Goal: Information Seeking & Learning: Find specific page/section

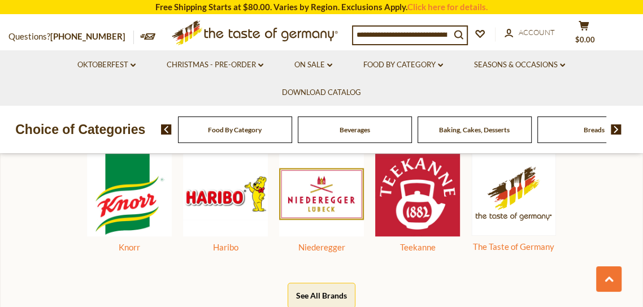
scroll to position [516, 0]
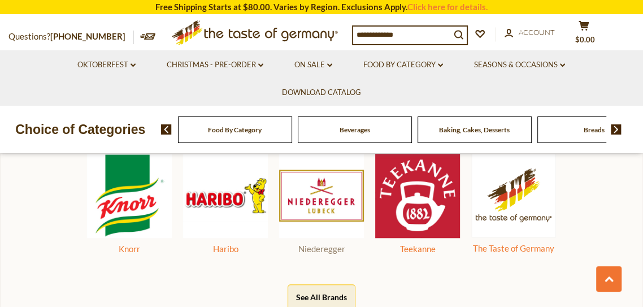
click at [330, 193] on img at bounding box center [321, 195] width 85 height 85
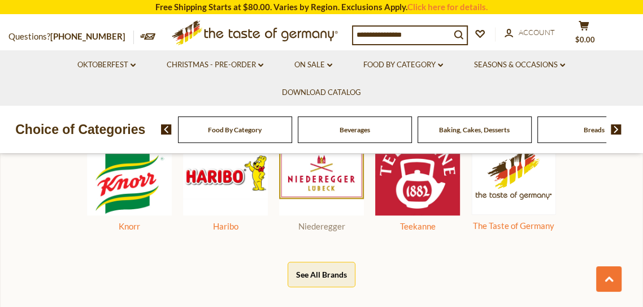
scroll to position [570, 0]
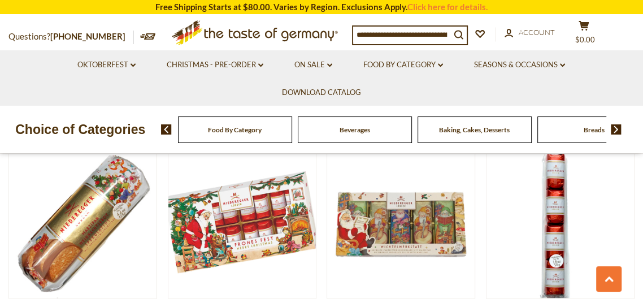
scroll to position [1143, 0]
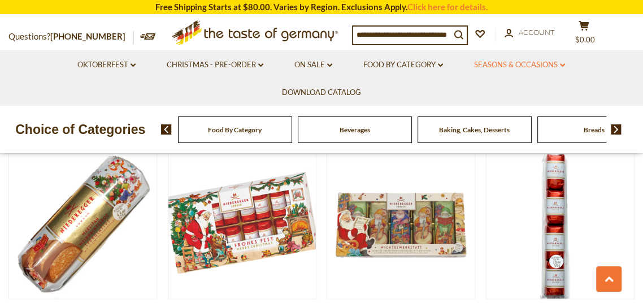
click at [555, 65] on link "Seasons & Occasions dropdown_arrow" at bounding box center [519, 65] width 91 height 12
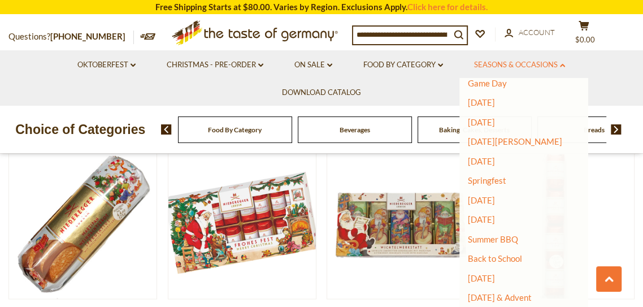
scroll to position [72, 0]
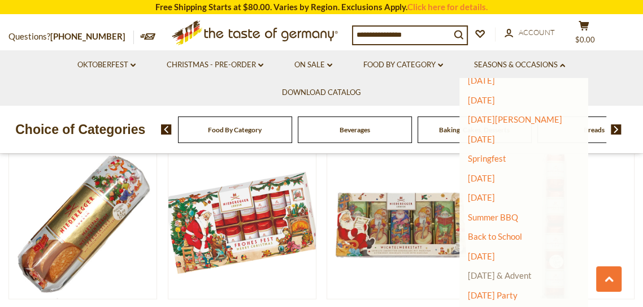
click at [531, 278] on link "[DATE] & Advent" at bounding box center [500, 275] width 64 height 10
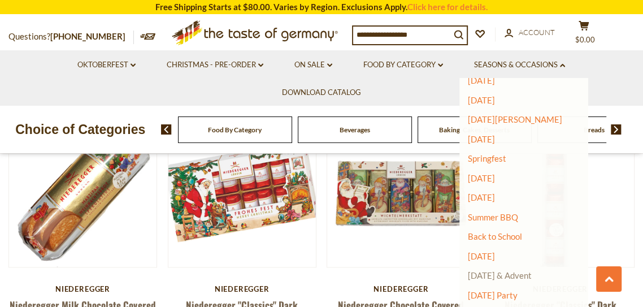
scroll to position [1197, 0]
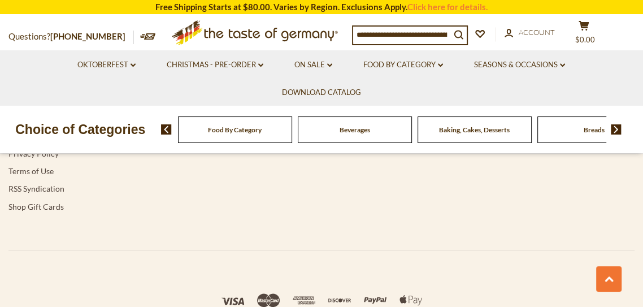
scroll to position [3653, 0]
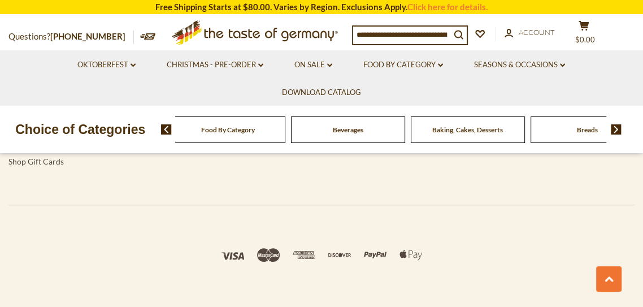
scroll to position [3194, 0]
click at [276, 71] on li "Christmas - PRE-ORDER dropdown_arrow All Christmas - PRE-ORDER Christmas Cookie…" at bounding box center [215, 64] width 126 height 28
click at [263, 78] on ul "Oktoberfest dropdown_arrow All Oktoberfest Oktoberfest Foods Party Supplies Chr…" at bounding box center [321, 77] width 626 height 55
click at [249, 67] on link "Christmas - PRE-ORDER dropdown_arrow" at bounding box center [215, 65] width 97 height 12
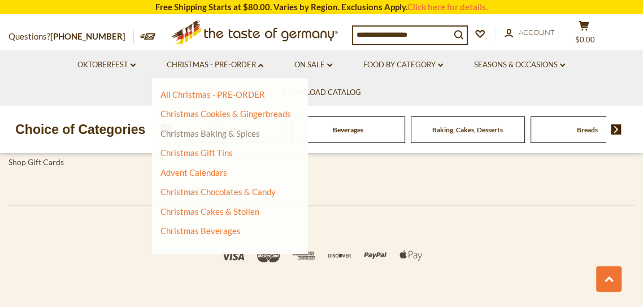
click at [247, 138] on link "Christmas Baking & Spices" at bounding box center [209, 133] width 99 height 10
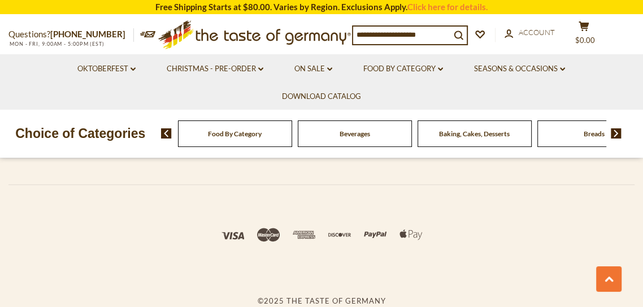
scroll to position [3203, 0]
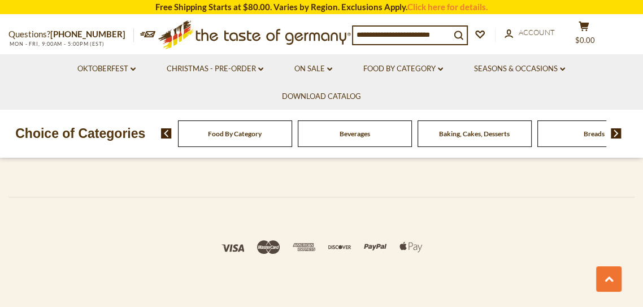
click at [505, 130] on span "Baking, Cakes, Desserts" at bounding box center [474, 133] width 71 height 8
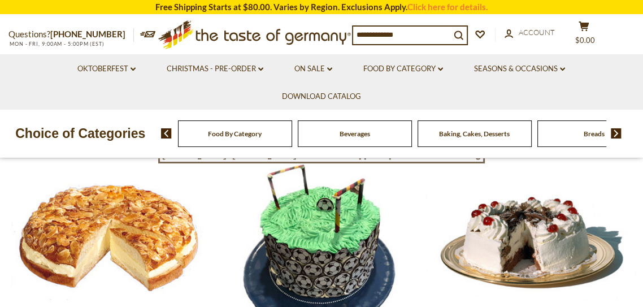
click at [276, 66] on li "Christmas - PRE-ORDER dropdown_arrow All Christmas - PRE-ORDER Christmas Cookie…" at bounding box center [215, 68] width 126 height 28
click at [260, 69] on icon at bounding box center [260, 69] width 5 height 3
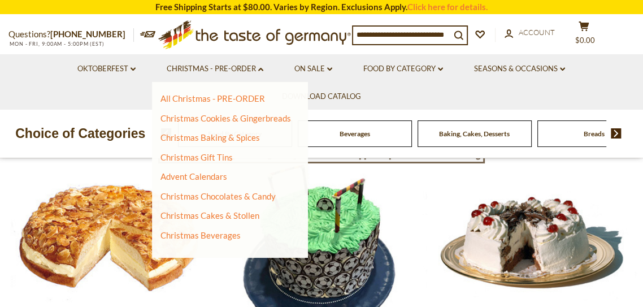
click at [564, 85] on ul "Oktoberfest dropdown_arrow All Oktoberfest Oktoberfest Foods Party Supplies Chr…" at bounding box center [321, 81] width 626 height 55
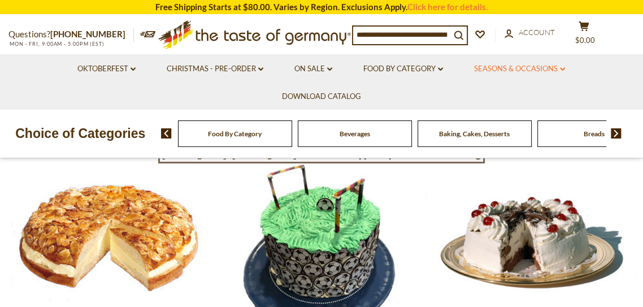
click at [544, 74] on link "Seasons & Occasions dropdown_arrow" at bounding box center [519, 69] width 91 height 12
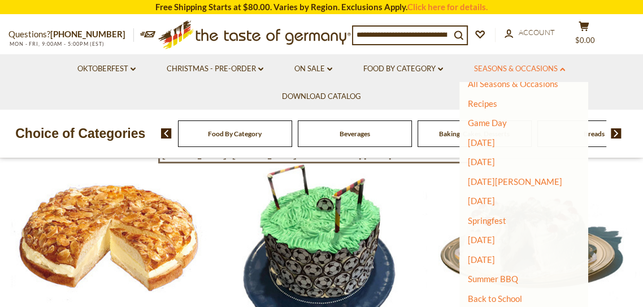
scroll to position [72, 0]
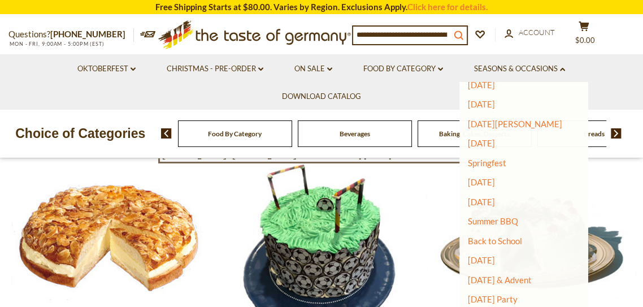
click at [461, 33] on button "search_icon" at bounding box center [458, 34] width 16 height 15
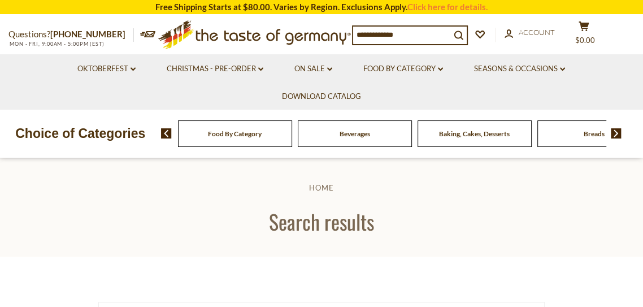
click at [424, 34] on input at bounding box center [401, 35] width 97 height 16
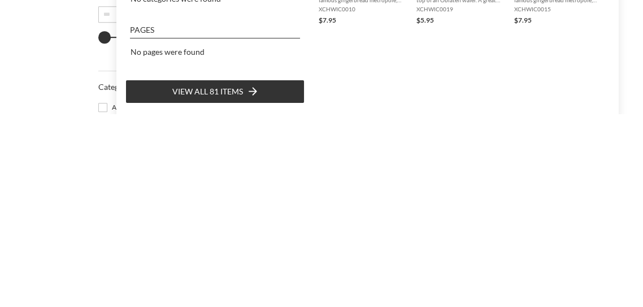
scroll to position [204, 0]
click at [276, 282] on li "View all 81 items" at bounding box center [214, 285] width 179 height 24
type input "*****"
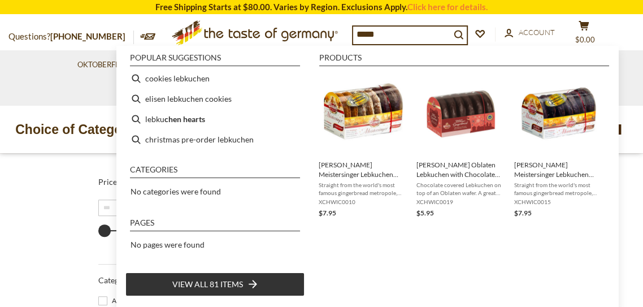
scroll to position [0, 0]
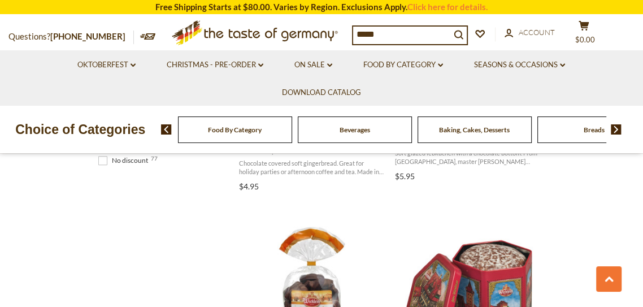
scroll to position [901, 0]
click at [403, 36] on input "*****" at bounding box center [401, 35] width 97 height 16
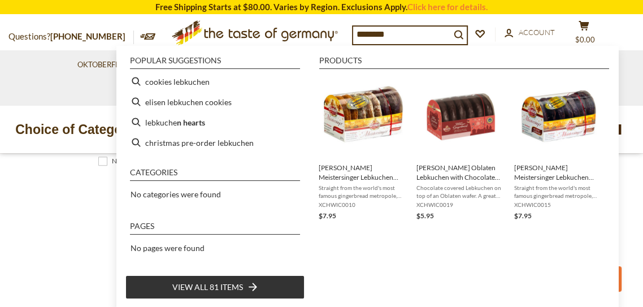
type input "*********"
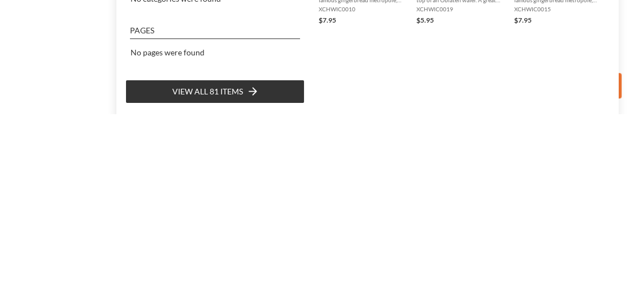
scroll to position [1007, 0]
